Goal: Information Seeking & Learning: Learn about a topic

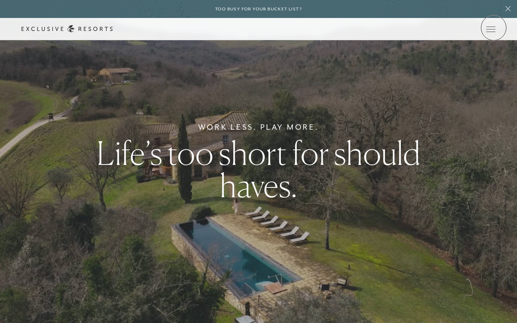
click at [0, 0] on icon at bounding box center [0, 0] width 0 height 0
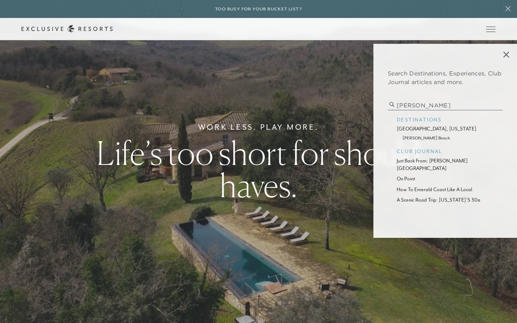
type input "rosemary"
click at [410, 129] on p "emerald coast, florida" at bounding box center [445, 129] width 97 height 8
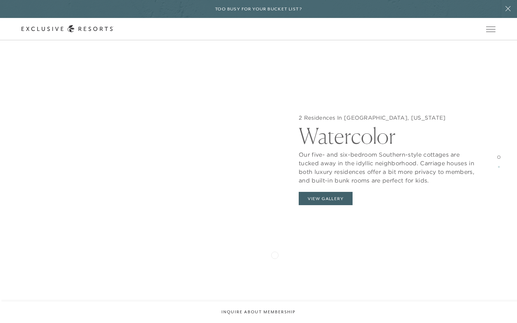
scroll to position [852, 0]
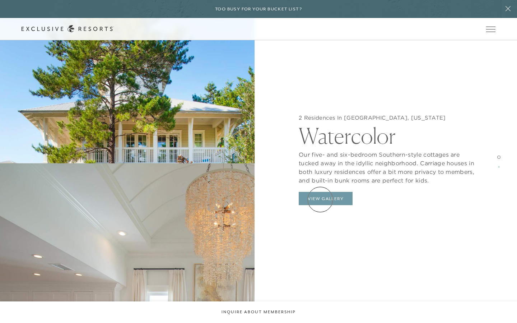
click at [320, 199] on button "View Gallery" at bounding box center [326, 199] width 54 height 14
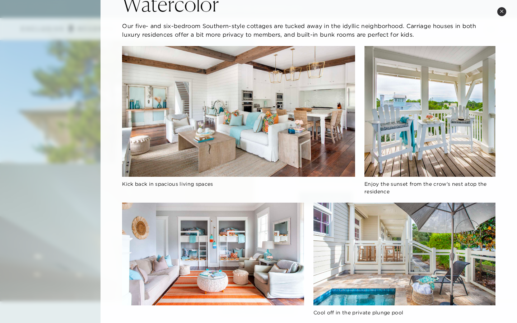
scroll to position [0, 0]
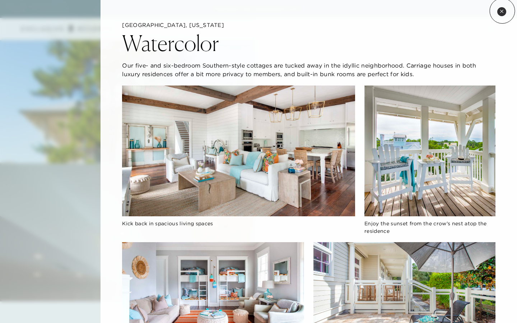
click at [502, 11] on icon at bounding box center [502, 11] width 4 height 4
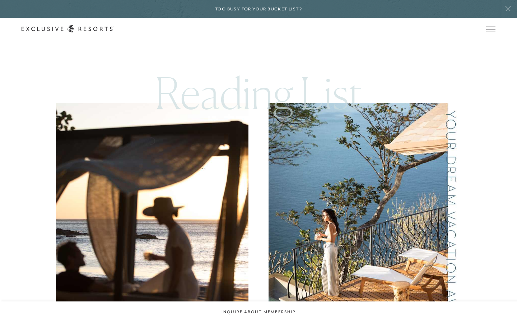
scroll to position [268, 0]
